Goal: Transaction & Acquisition: Purchase product/service

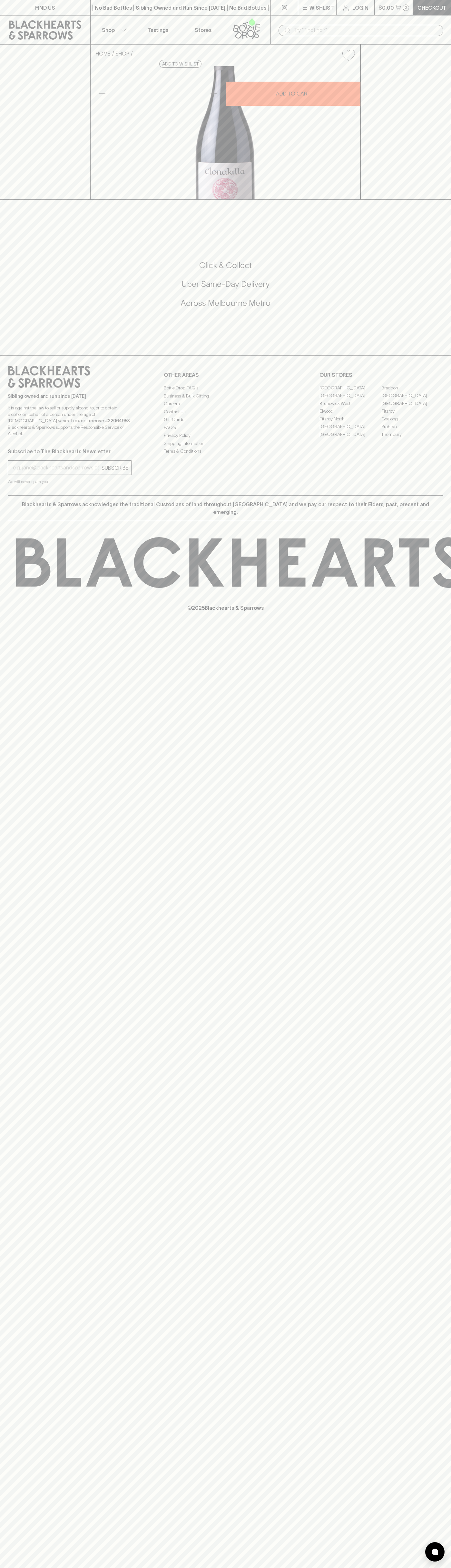
click at [390, 15] on button "$0.00 0" at bounding box center [393, 7] width 38 height 15
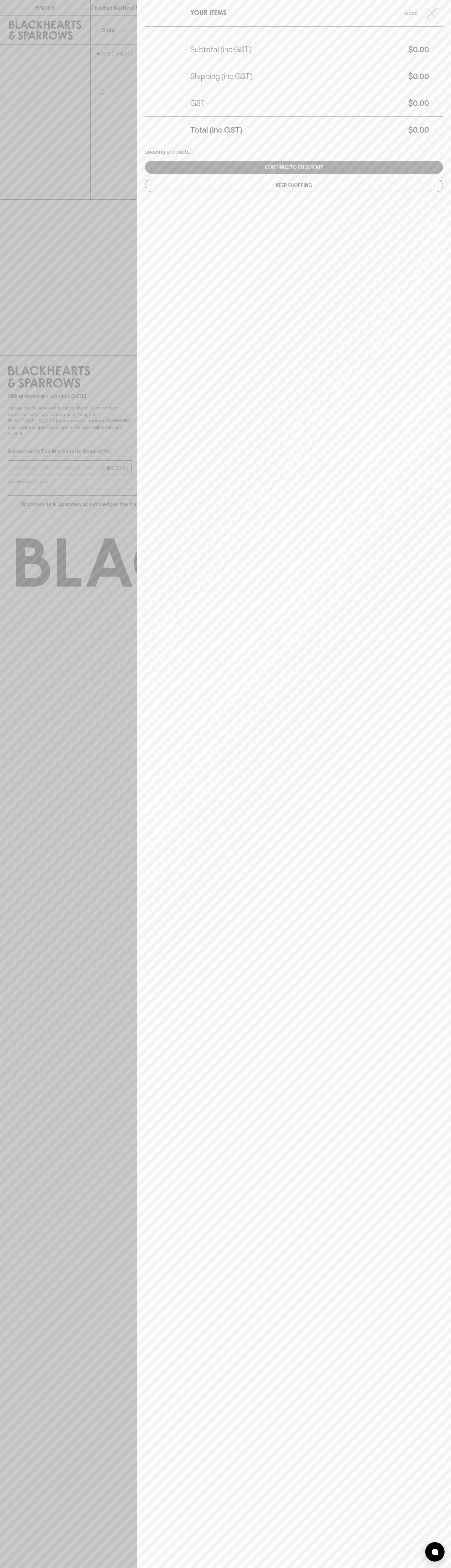
click at [450, 242] on div "YOUR ITEMS Close Subtotal (inc GST) $0.00 Shipping (inc GST) $0.00 GST $0.00 To…" at bounding box center [294, 784] width 315 height 1568
click at [323, 1568] on html "FIND US | No Bad Bottles | Sibling Owned and Run Since 2006 | No Bad Bottles | …" at bounding box center [225, 784] width 451 height 1568
click at [28, 769] on div at bounding box center [225, 784] width 451 height 1568
